Goal: Navigation & Orientation: Find specific page/section

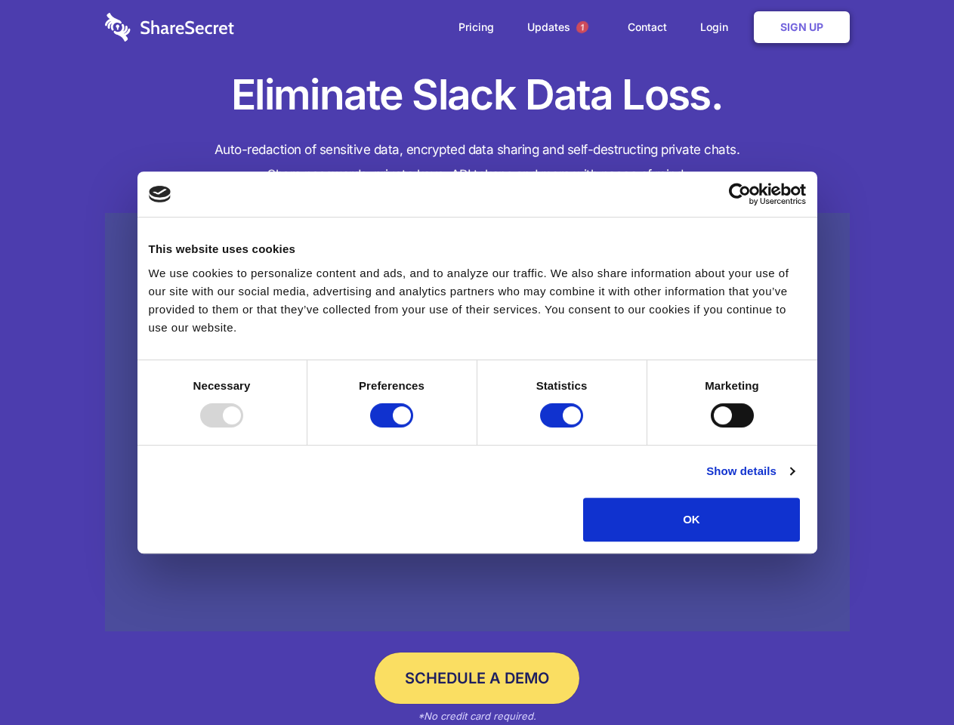
click at [243, 427] on div at bounding box center [221, 415] width 43 height 24
click at [413, 427] on input "Preferences" at bounding box center [391, 415] width 43 height 24
checkbox input "false"
click at [563, 427] on input "Statistics" at bounding box center [561, 415] width 43 height 24
checkbox input "false"
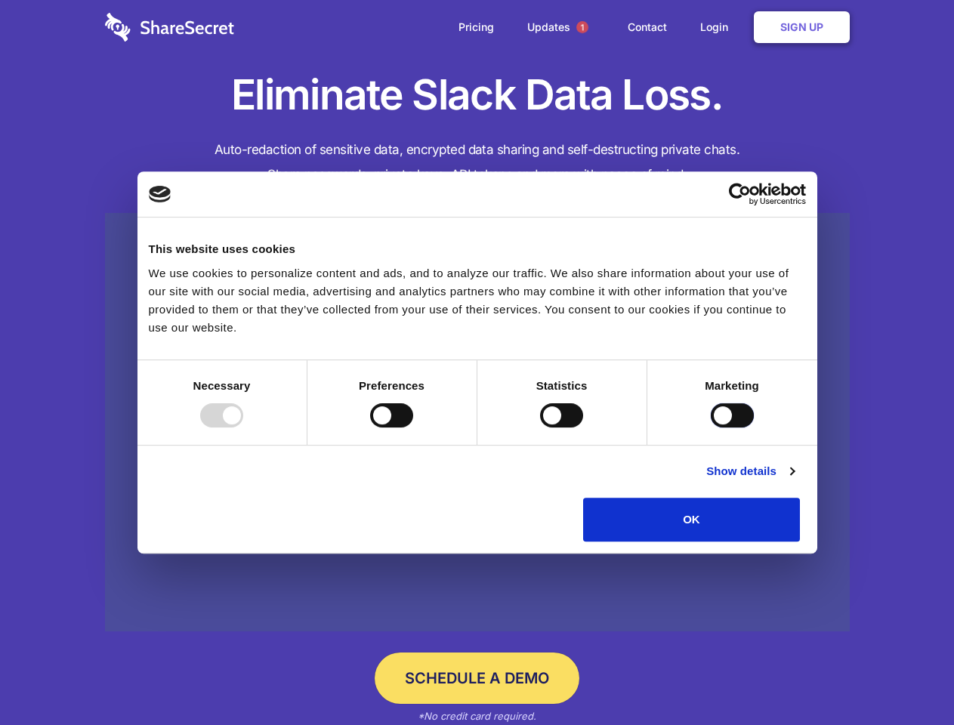
click at [711, 427] on input "Marketing" at bounding box center [732, 415] width 43 height 24
checkbox input "true"
click at [794, 480] on link "Show details" at bounding box center [750, 471] width 88 height 18
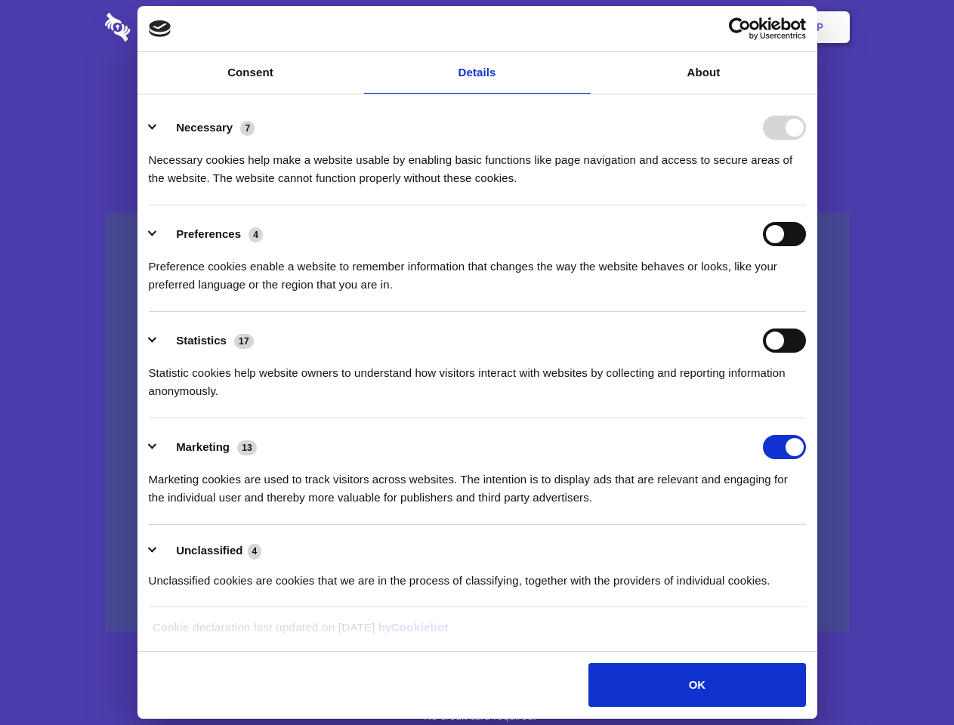
click at [813, 547] on ul "Necessary 7 Necessary cookies help make a website usable by enabling basic func…" at bounding box center [476, 353] width 671 height 509
click at [581, 27] on span "1" at bounding box center [582, 27] width 12 height 12
